Goal: Task Accomplishment & Management: Manage account settings

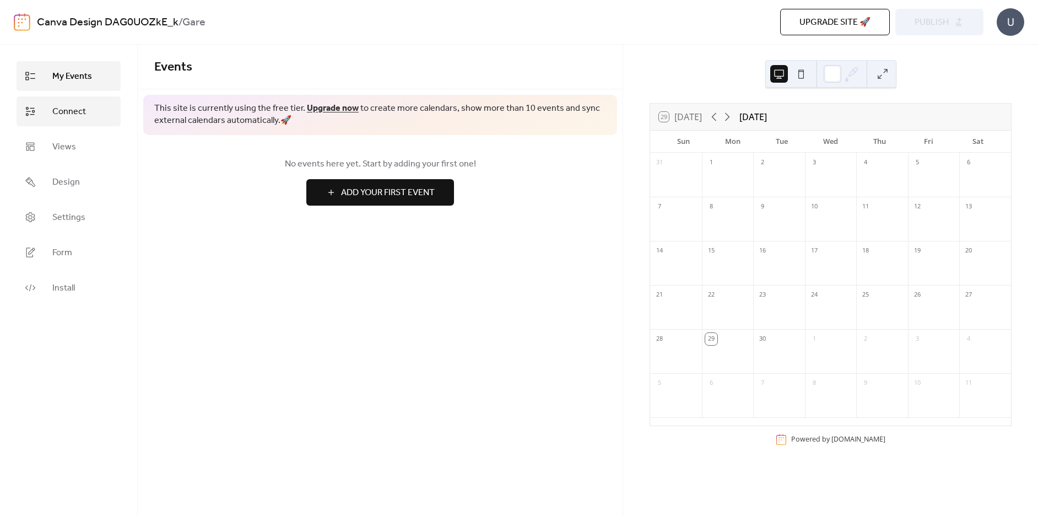
click at [91, 124] on link "Connect" at bounding box center [69, 111] width 104 height 30
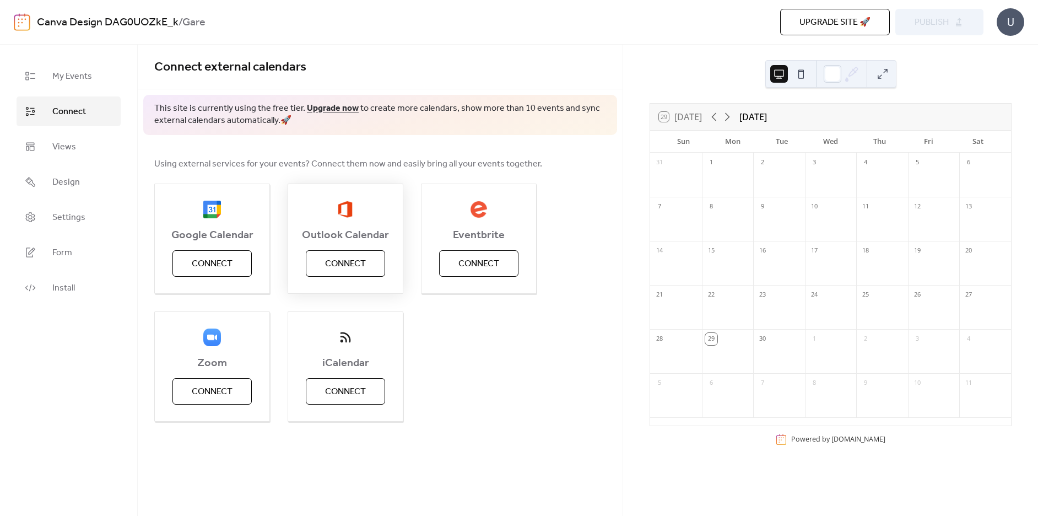
click at [373, 257] on button "Connect" at bounding box center [345, 263] width 79 height 26
click at [63, 222] on span "Settings" at bounding box center [68, 217] width 33 height 13
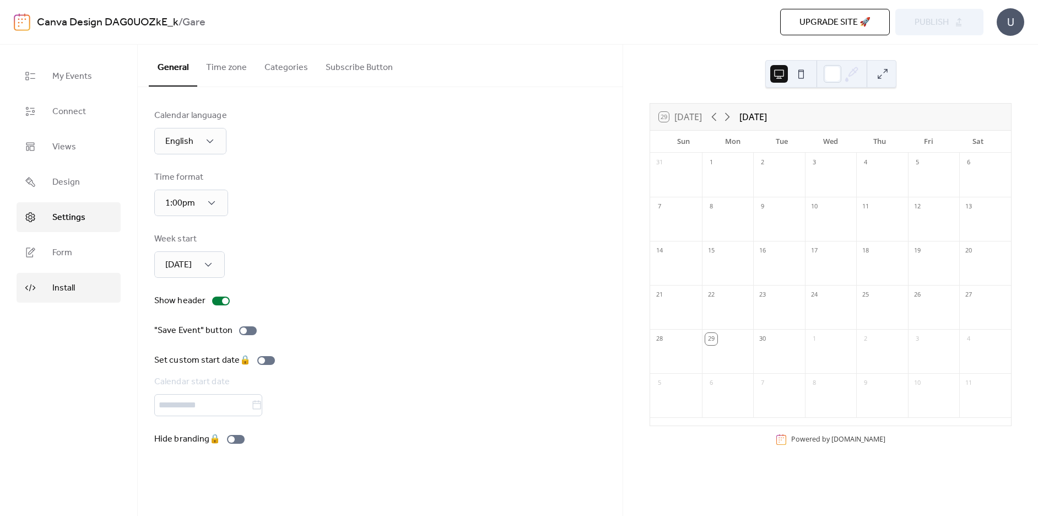
click at [65, 281] on span "Install" at bounding box center [63, 287] width 23 height 13
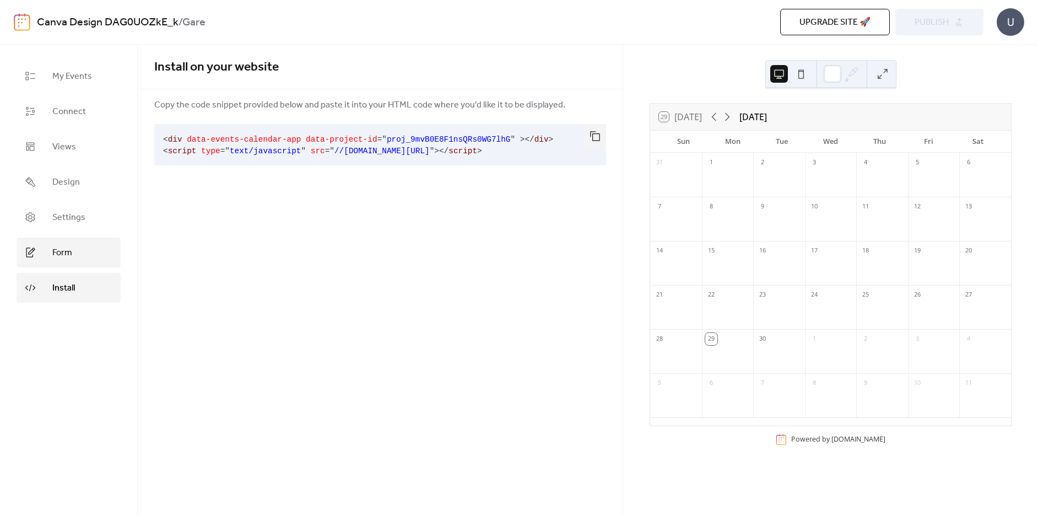
click at [70, 250] on span "Form" at bounding box center [62, 252] width 20 height 13
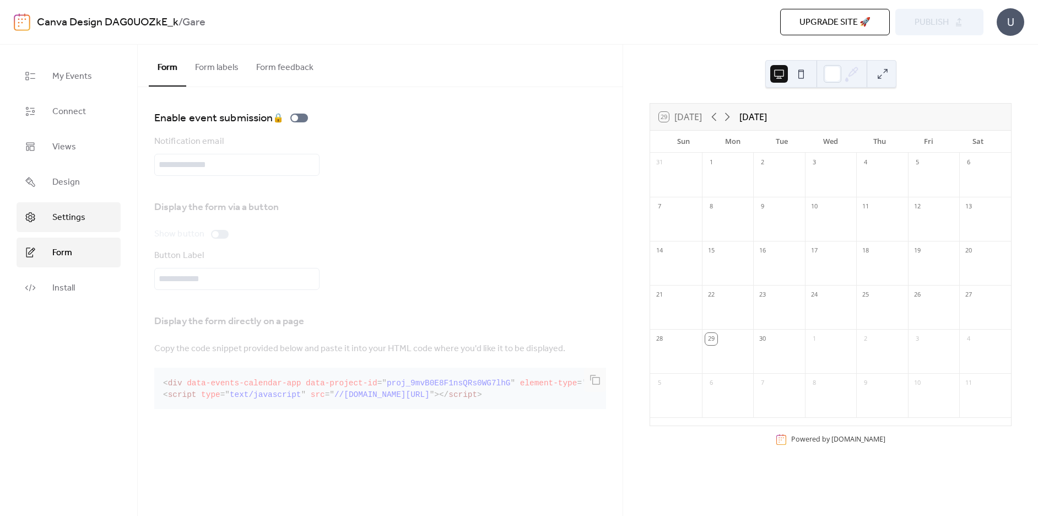
click at [72, 224] on span "Settings" at bounding box center [68, 217] width 33 height 13
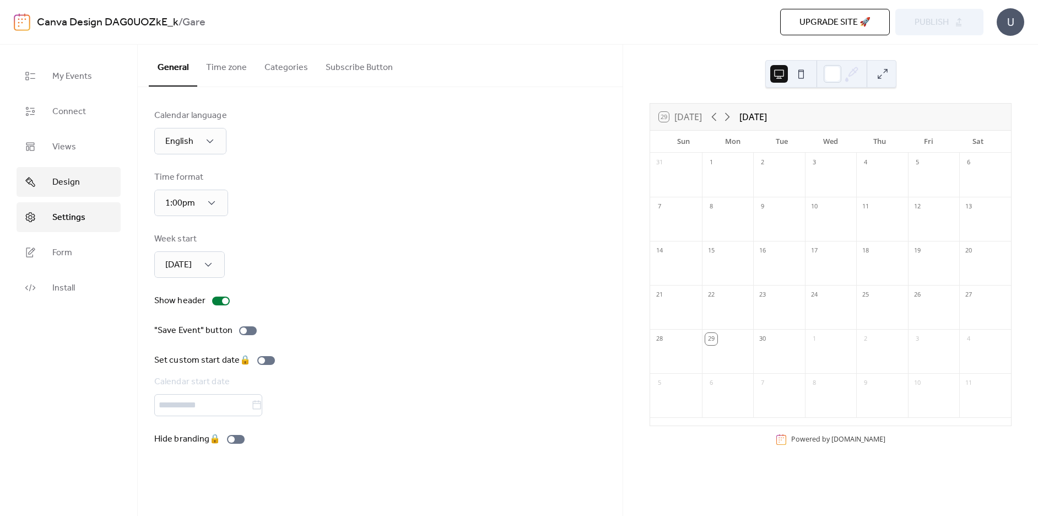
click at [75, 172] on link "Design" at bounding box center [69, 182] width 104 height 30
